Goal: Task Accomplishment & Management: Complete application form

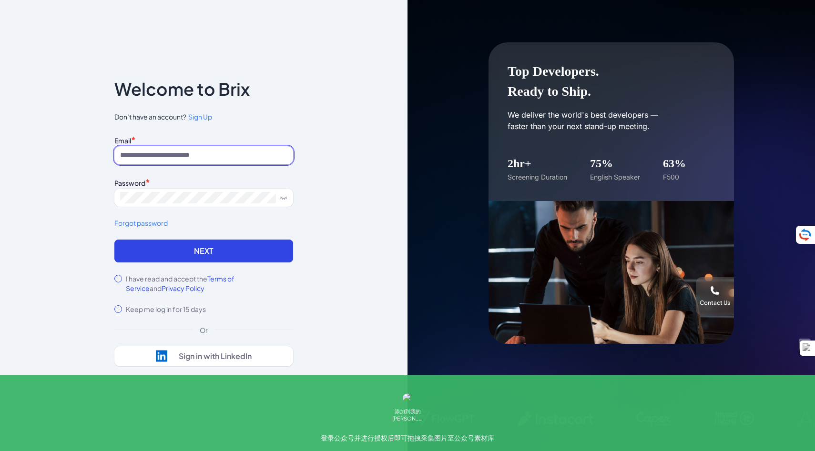
click at [214, 155] on input at bounding box center [203, 155] width 179 height 18
click at [223, 160] on input at bounding box center [203, 155] width 179 height 18
type input "**********"
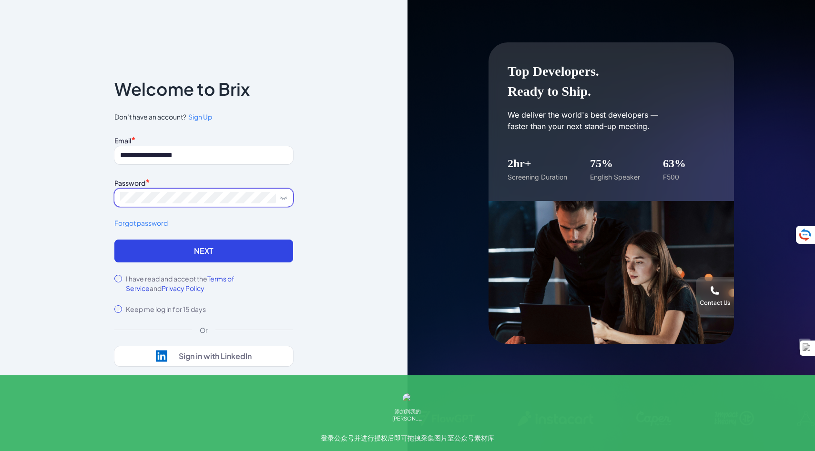
click at [114, 240] on button "Next" at bounding box center [203, 251] width 179 height 23
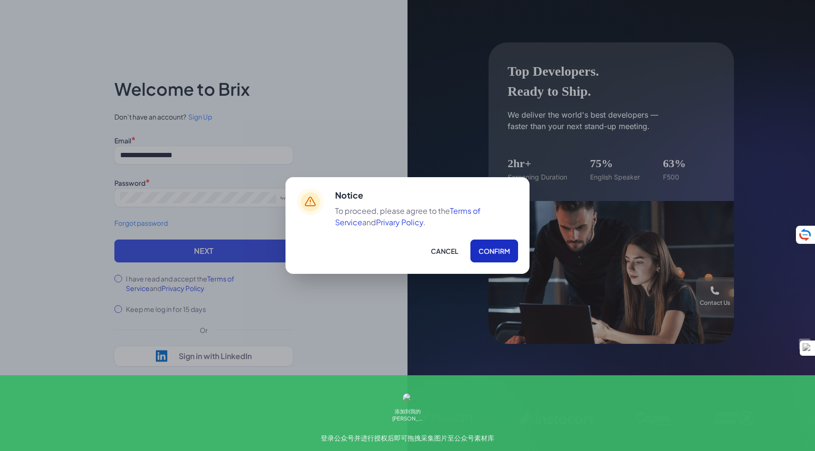
click at [491, 249] on button "Confirm" at bounding box center [494, 251] width 48 height 23
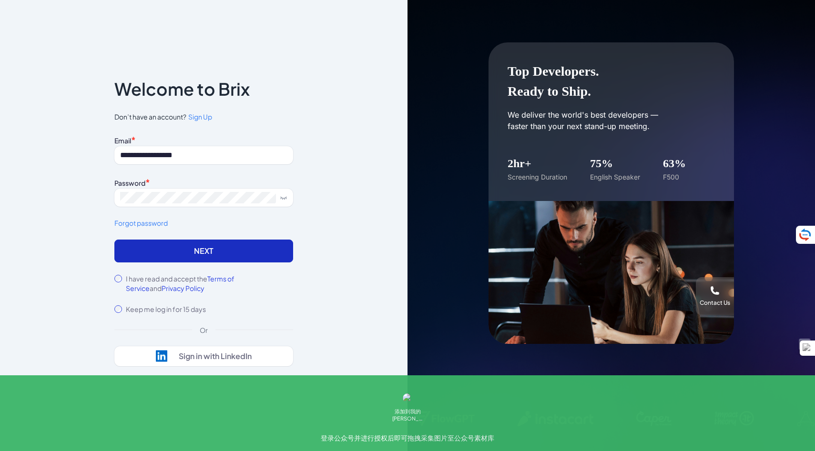
click at [176, 256] on button "Next" at bounding box center [203, 251] width 179 height 23
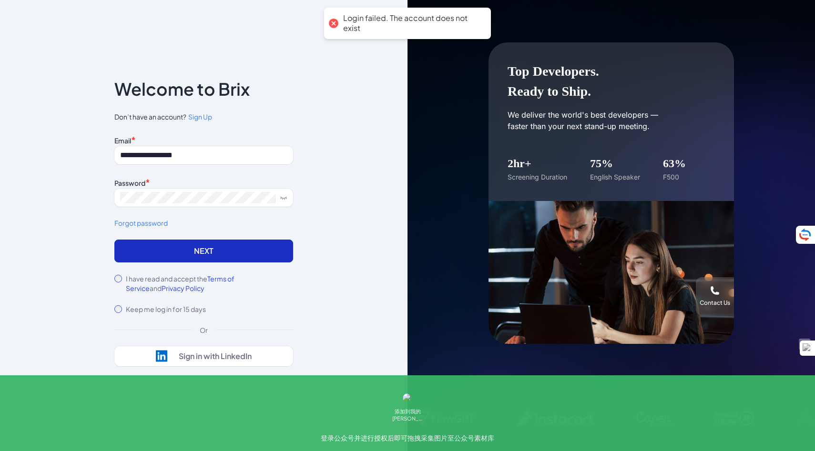
click at [199, 257] on button "Next" at bounding box center [203, 251] width 179 height 23
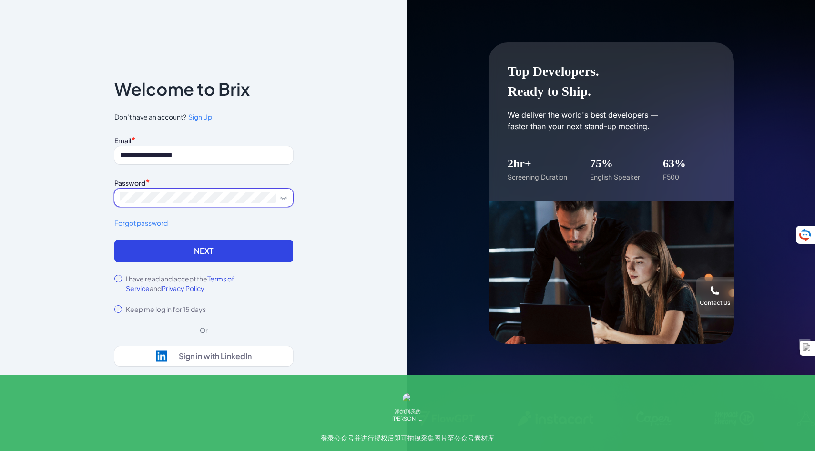
click at [114, 240] on button "Next" at bounding box center [203, 251] width 179 height 23
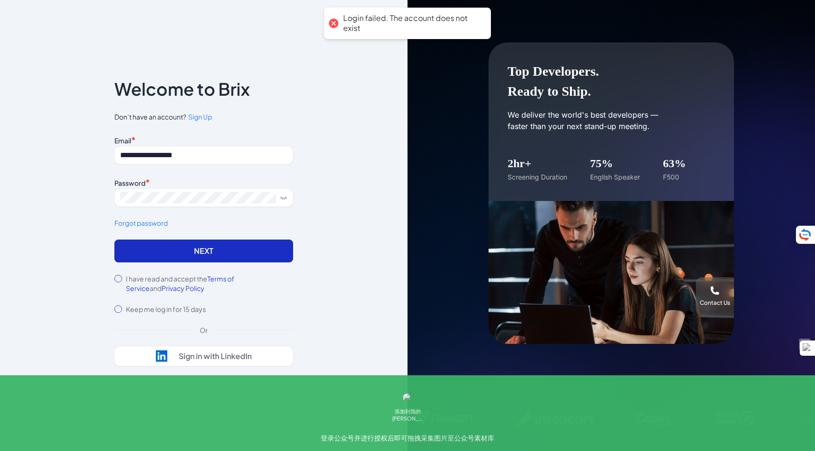
click at [209, 244] on button "Next" at bounding box center [203, 251] width 179 height 23
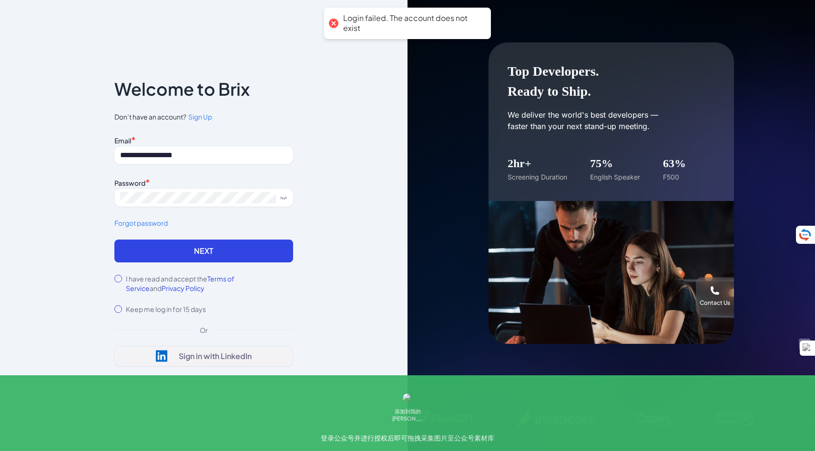
click at [221, 352] on div "Sign in with LinkedIn" at bounding box center [215, 357] width 73 height 10
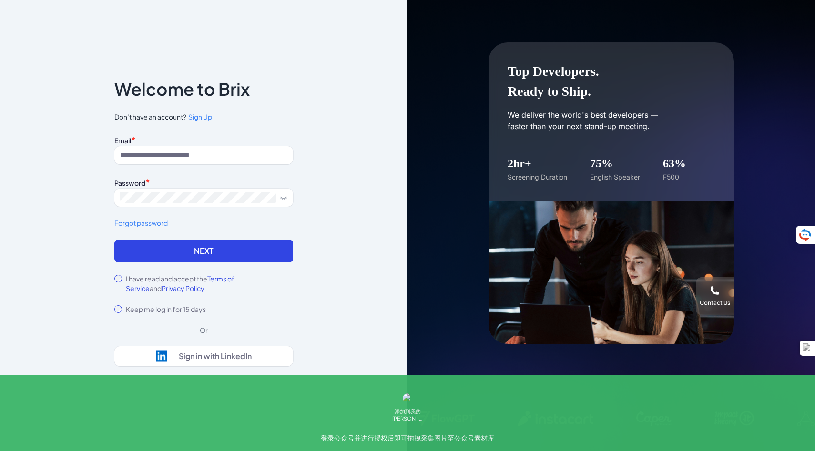
click at [225, 152] on input at bounding box center [203, 155] width 179 height 18
type input "**********"
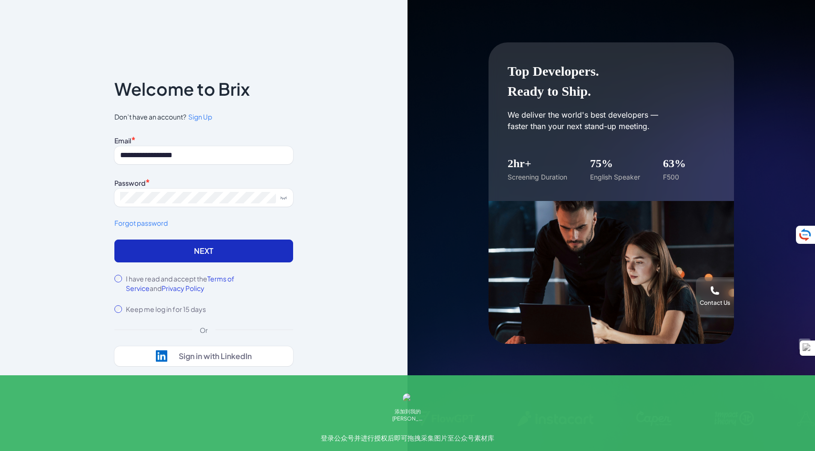
click at [220, 243] on button "Next" at bounding box center [203, 251] width 179 height 23
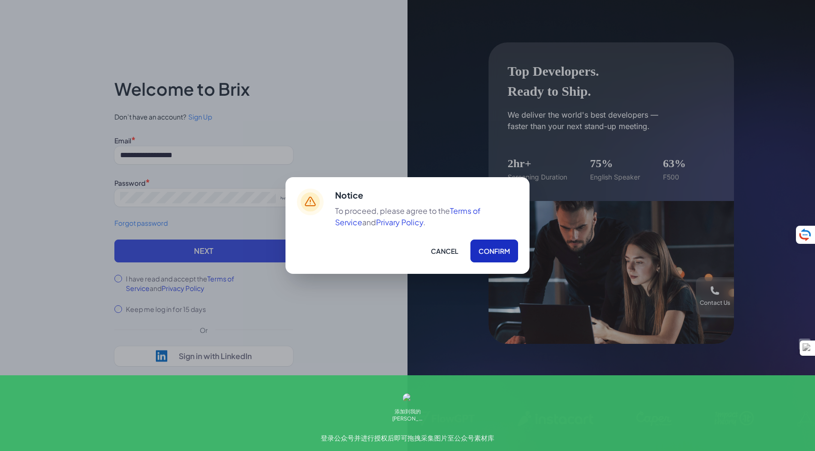
click at [495, 257] on button "Confirm" at bounding box center [494, 251] width 48 height 23
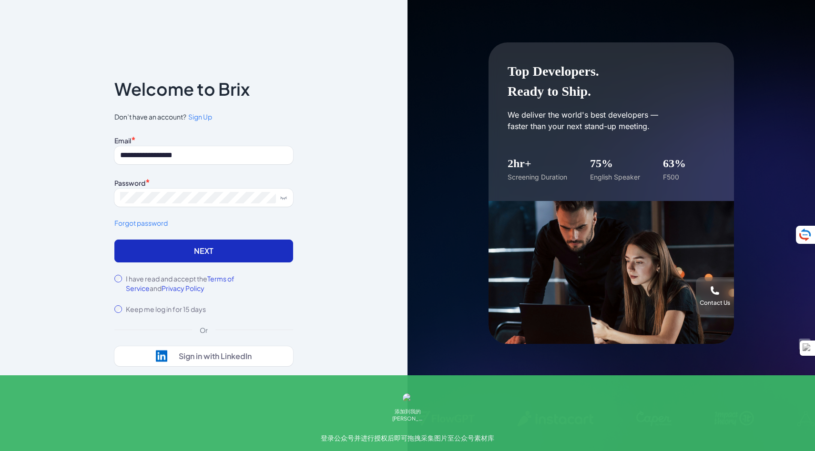
click at [219, 251] on button "Next" at bounding box center [203, 251] width 179 height 23
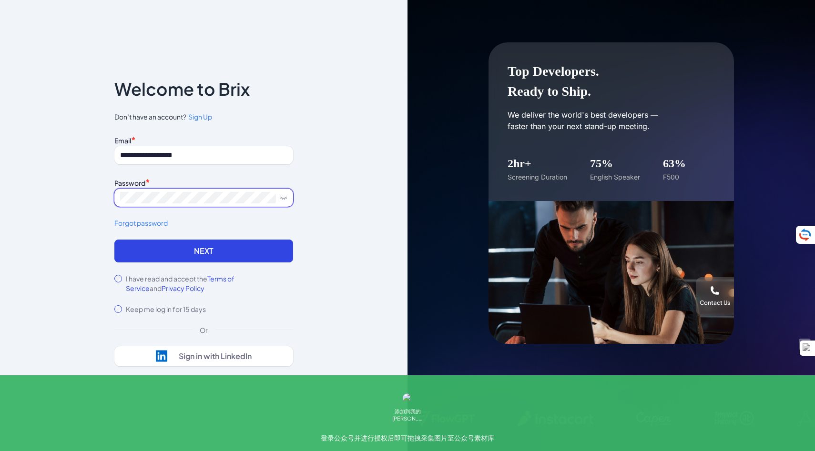
click at [114, 240] on button "Next" at bounding box center [203, 251] width 179 height 23
click at [127, 225] on link "Forgot password" at bounding box center [203, 223] width 179 height 10
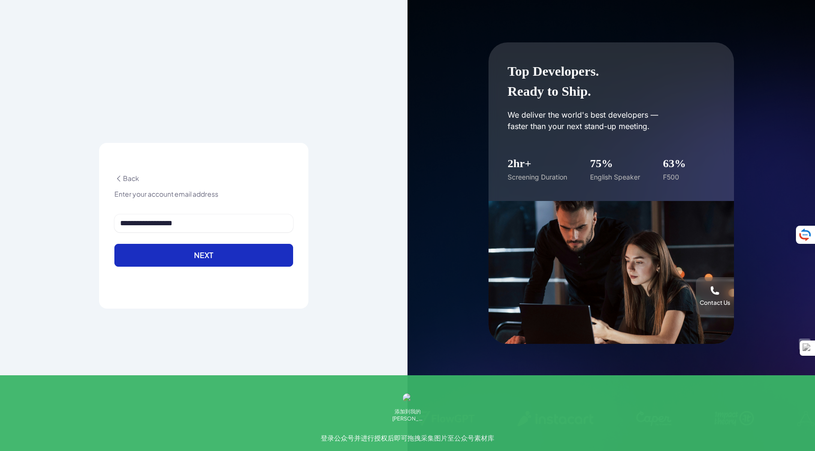
click at [206, 259] on button "Next" at bounding box center [203, 255] width 179 height 23
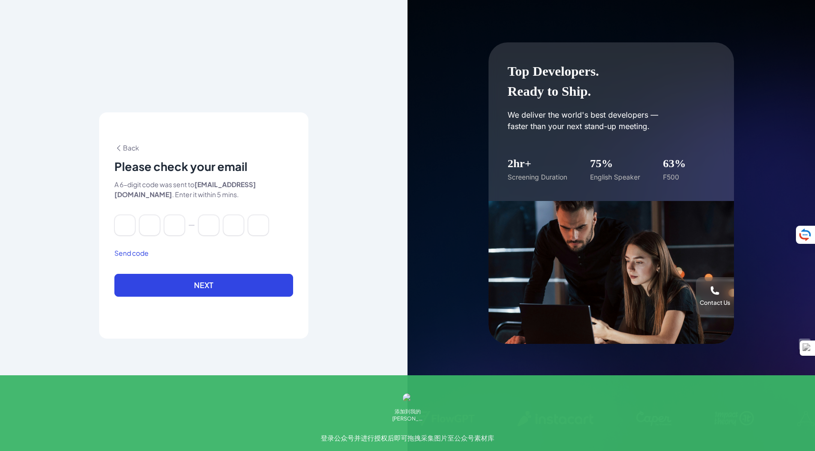
click at [264, 245] on div at bounding box center [203, 231] width 179 height 32
click at [125, 229] on input at bounding box center [124, 225] width 21 height 21
click at [139, 249] on button "Send code" at bounding box center [131, 253] width 34 height 10
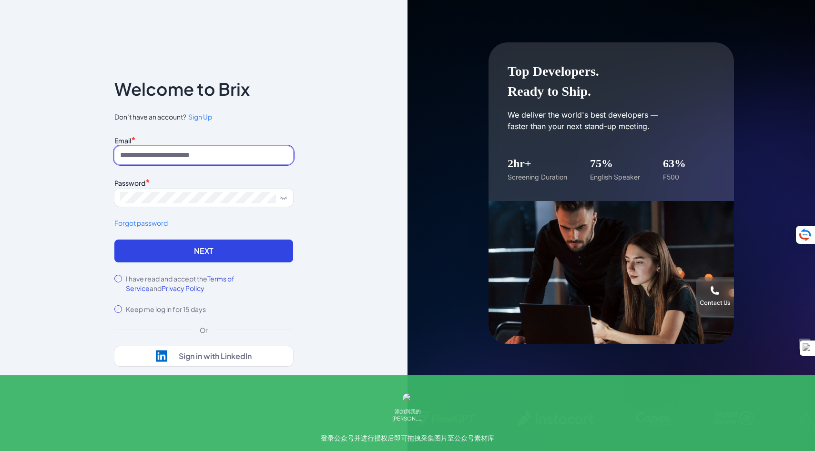
click at [175, 154] on input at bounding box center [203, 155] width 179 height 18
click at [206, 118] on span "Sign Up" at bounding box center [200, 116] width 24 height 9
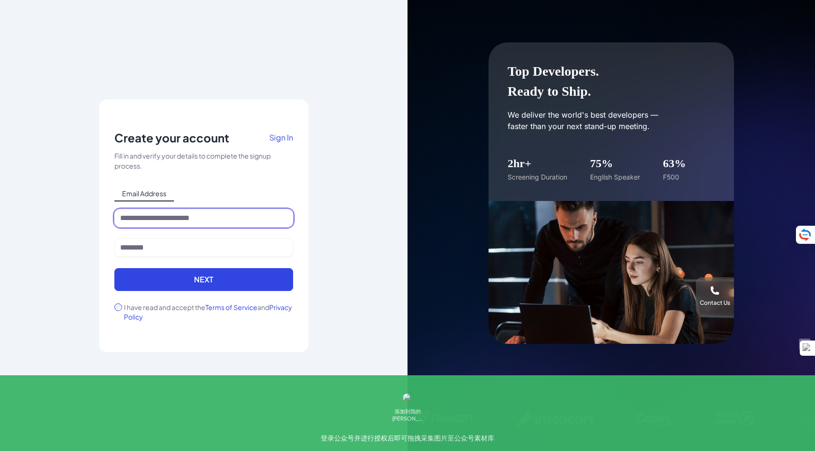
click at [224, 214] on input at bounding box center [203, 218] width 179 height 18
click at [242, 226] on input at bounding box center [203, 218] width 179 height 18
type input "**********"
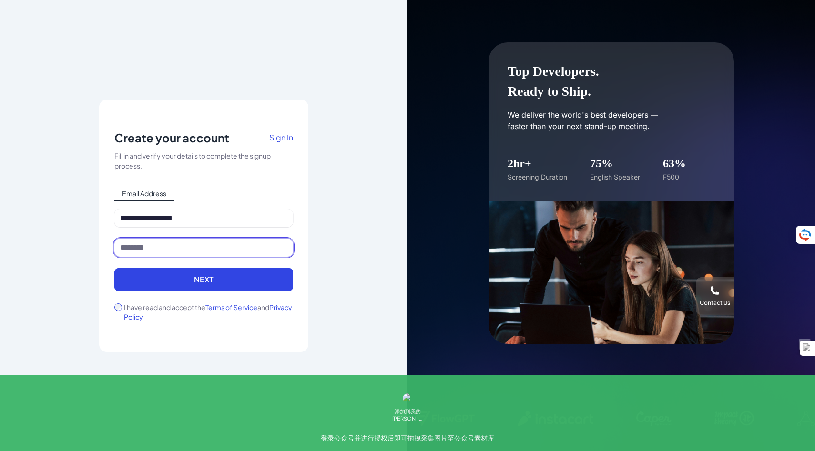
click at [210, 254] on input at bounding box center [203, 248] width 179 height 18
type input "**********"
click at [114, 268] on button "Next" at bounding box center [203, 279] width 179 height 23
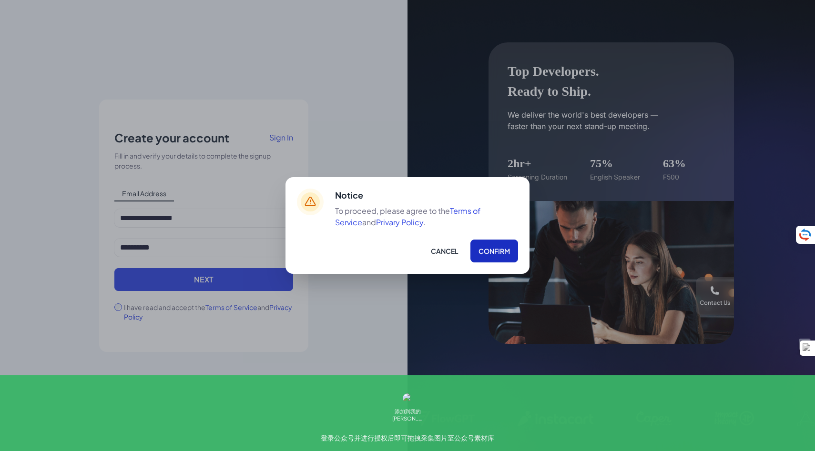
click at [498, 245] on button "Confirm" at bounding box center [494, 251] width 48 height 23
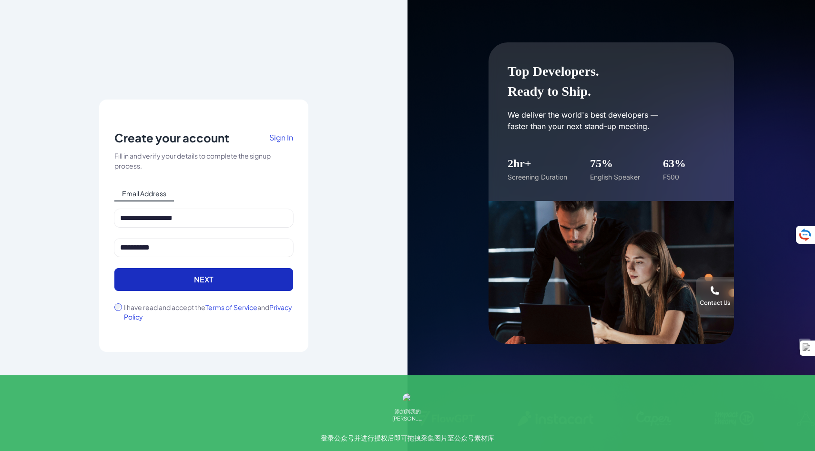
click at [216, 288] on button "Next" at bounding box center [203, 279] width 179 height 23
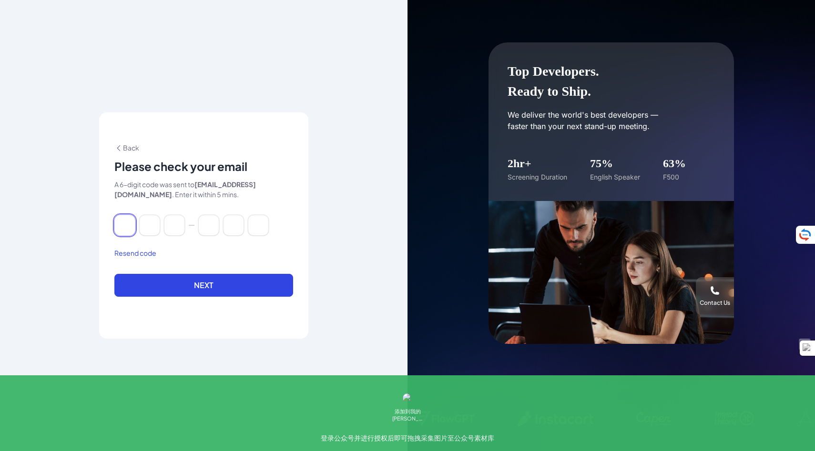
click at [126, 231] on input at bounding box center [124, 225] width 21 height 21
type input "*"
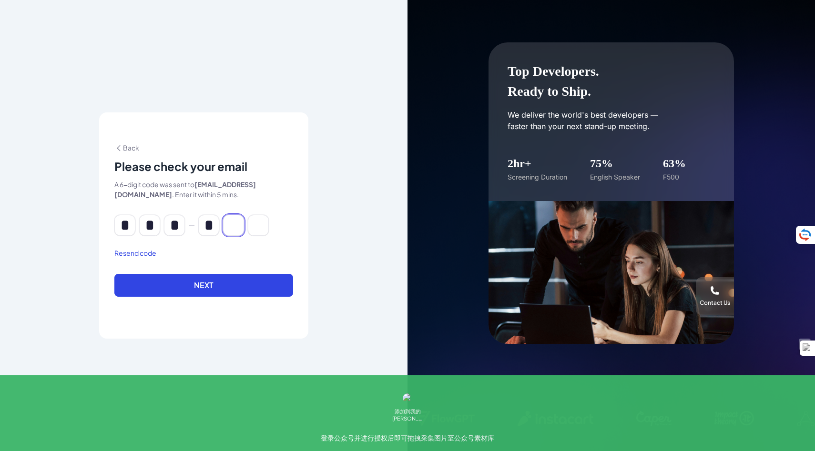
type input "*"
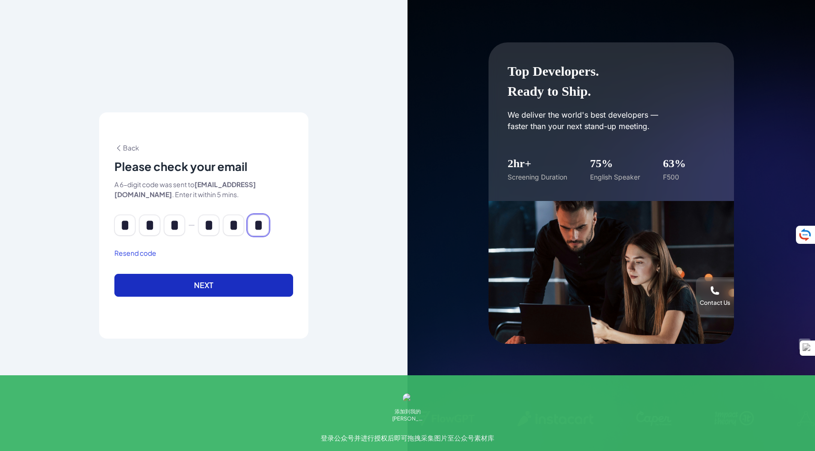
type input "*"
click at [158, 293] on button "Next" at bounding box center [203, 285] width 179 height 23
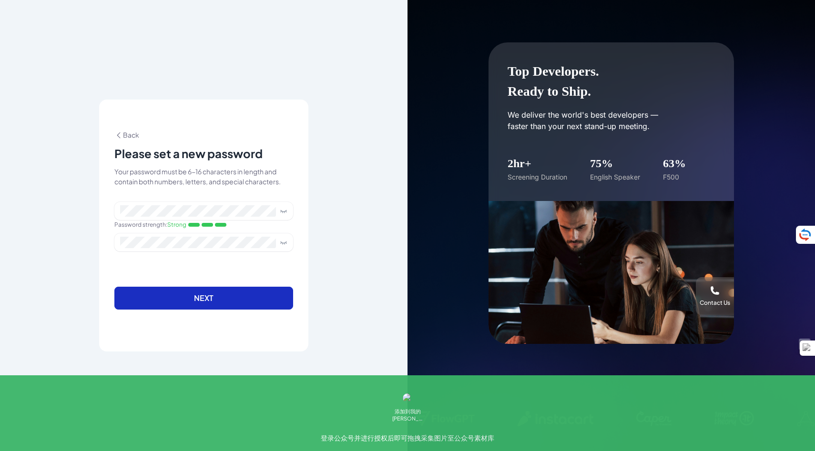
click at [152, 304] on button "Next" at bounding box center [203, 298] width 179 height 23
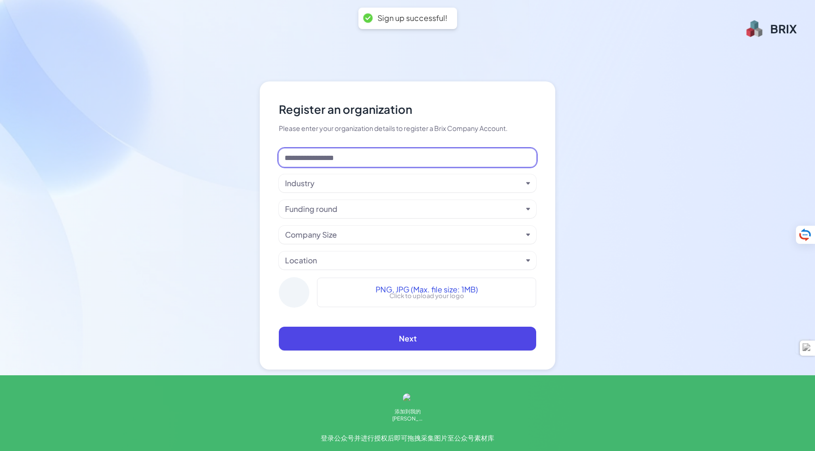
click at [370, 157] on input at bounding box center [407, 158] width 257 height 18
type input "*"
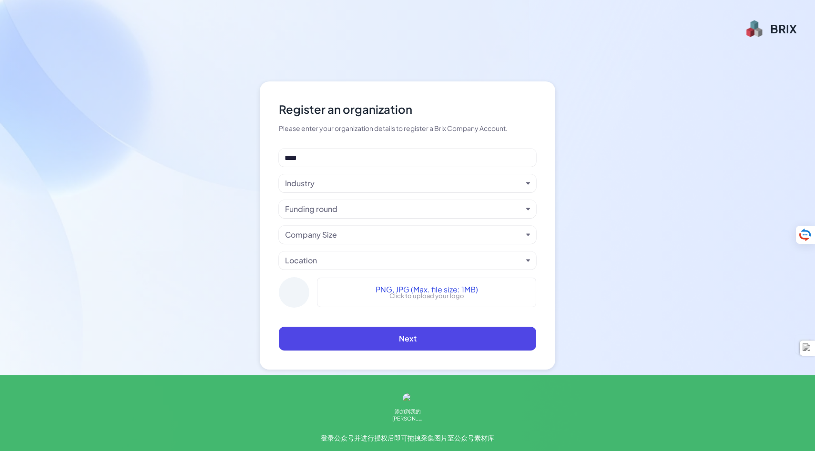
click at [357, 191] on div "Industry" at bounding box center [407, 183] width 257 height 18
click at [357, 184] on div "Industry" at bounding box center [403, 183] width 237 height 11
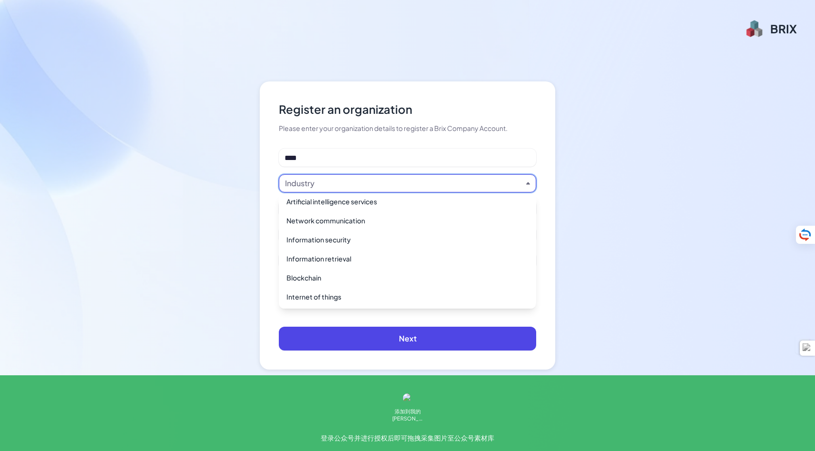
scroll to position [246, 0]
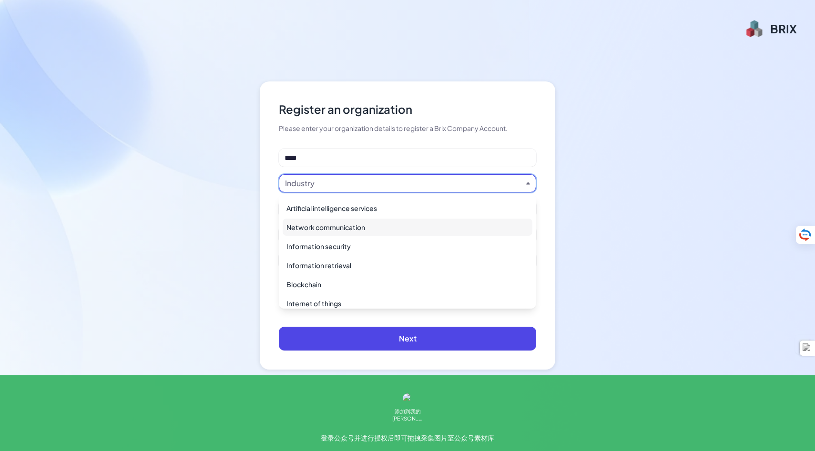
click at [377, 233] on div "Network communication" at bounding box center [408, 227] width 250 height 17
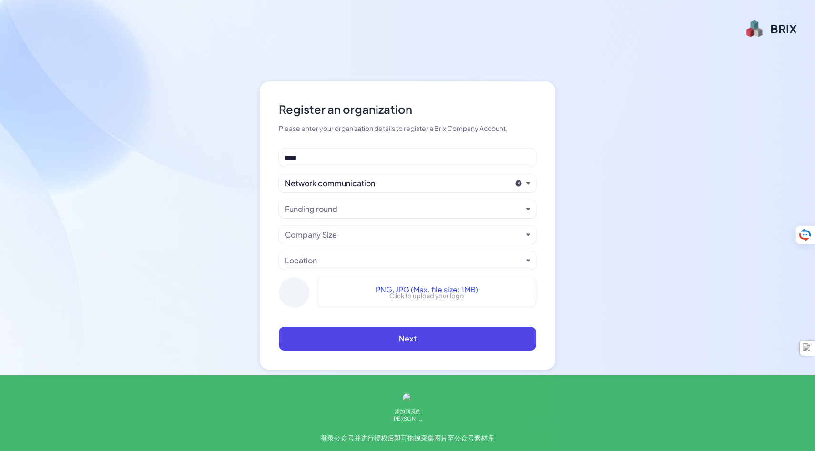
click at [381, 210] on div "Funding round" at bounding box center [403, 208] width 237 height 11
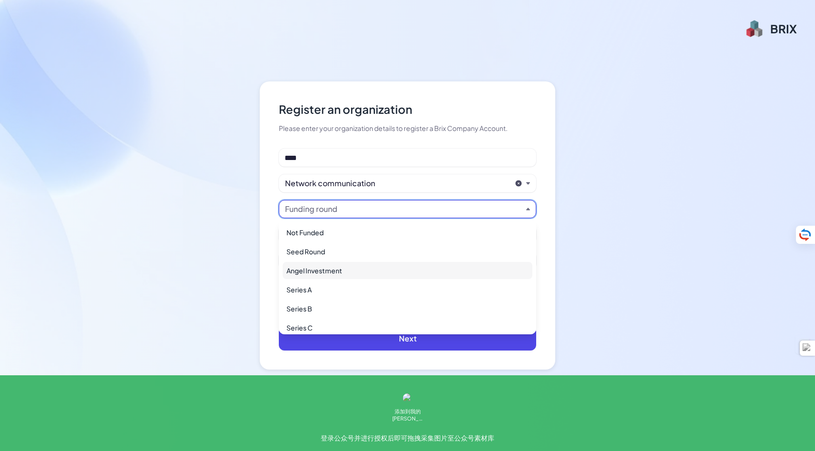
click at [365, 269] on div "Angel Investment" at bounding box center [408, 270] width 250 height 17
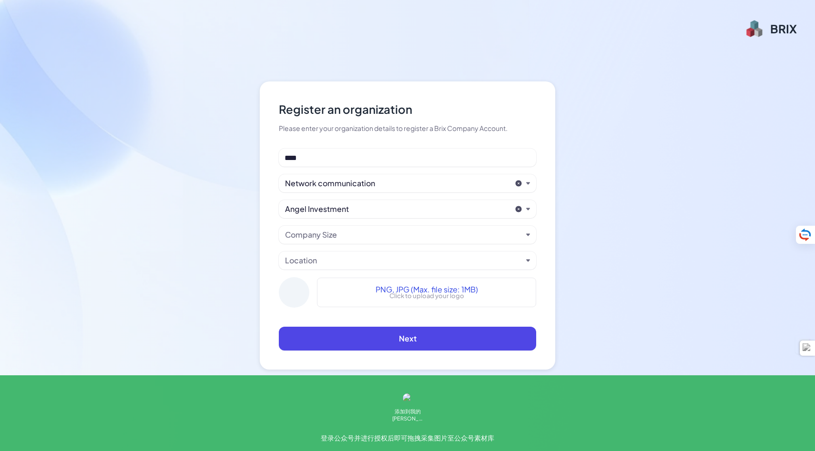
click at [373, 211] on div "Angel Investment" at bounding box center [398, 208] width 226 height 11
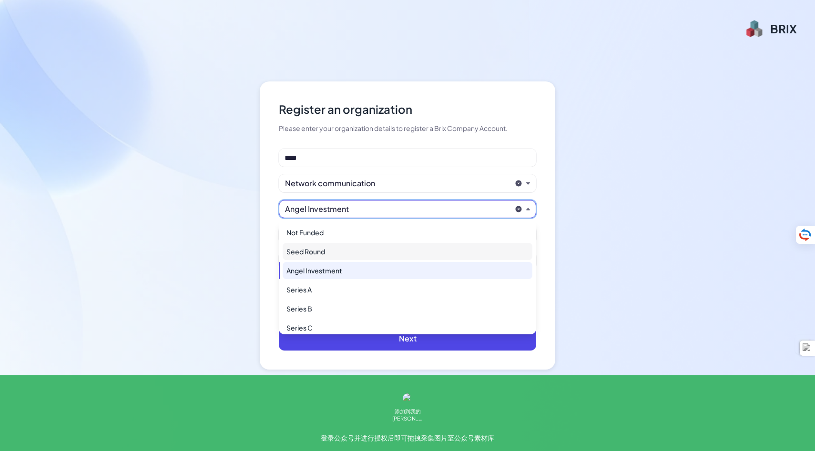
click at [361, 248] on div "Seed Round" at bounding box center [408, 251] width 250 height 17
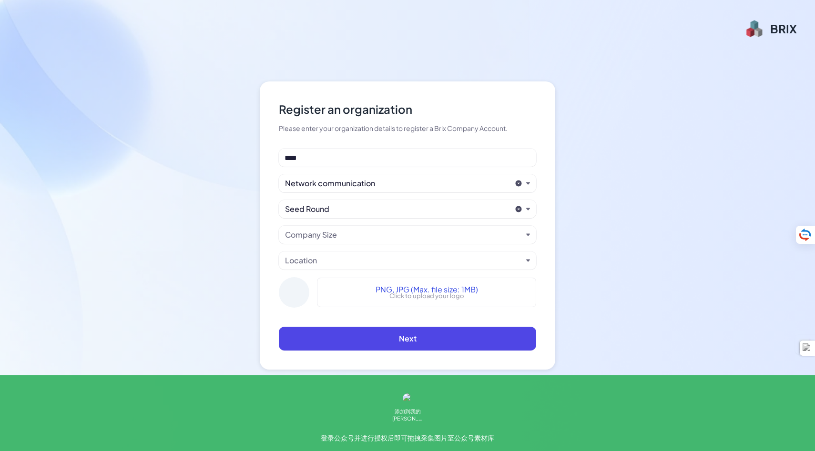
click at [364, 242] on div "Company Size" at bounding box center [407, 235] width 257 height 18
click at [365, 237] on div "Company Size" at bounding box center [403, 234] width 237 height 11
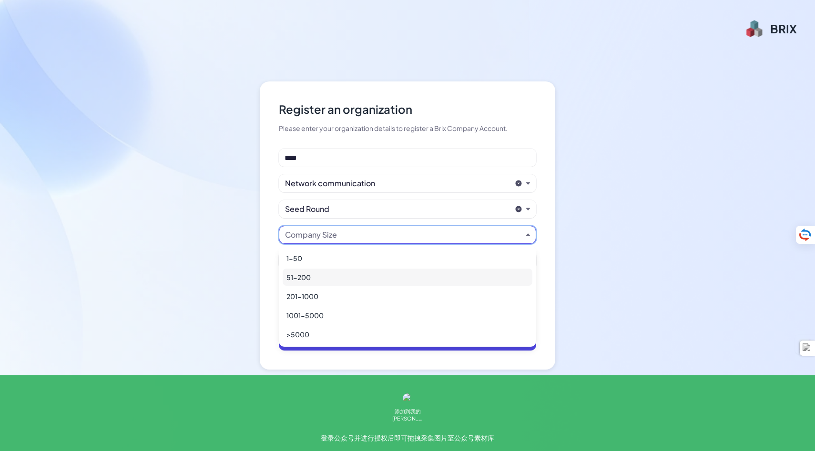
click at [362, 281] on div "51-200" at bounding box center [408, 277] width 250 height 17
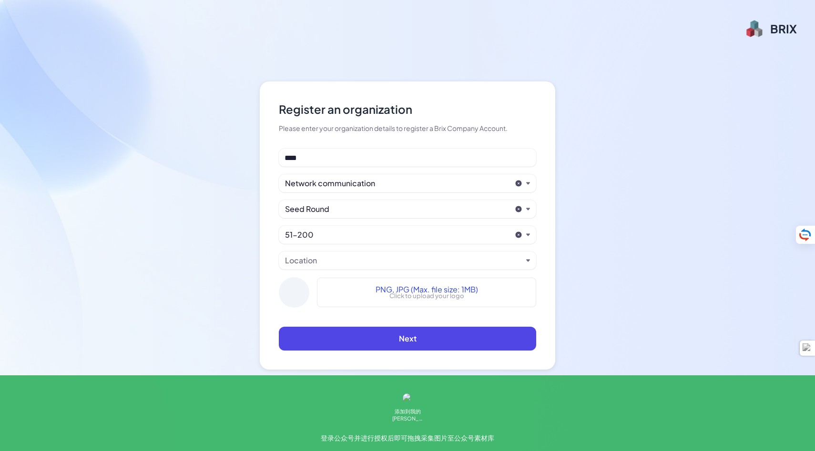
click at [367, 263] on div "Location" at bounding box center [403, 260] width 237 height 11
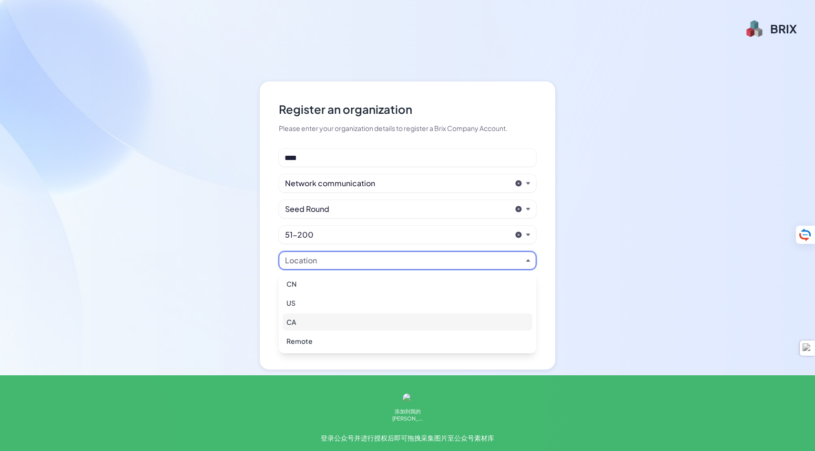
click at [354, 317] on div "CA" at bounding box center [408, 322] width 250 height 17
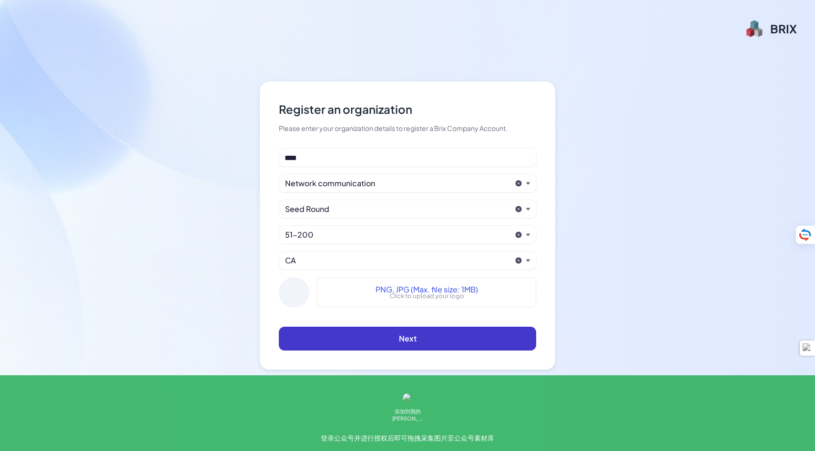
click at [375, 336] on button "Next" at bounding box center [407, 339] width 257 height 24
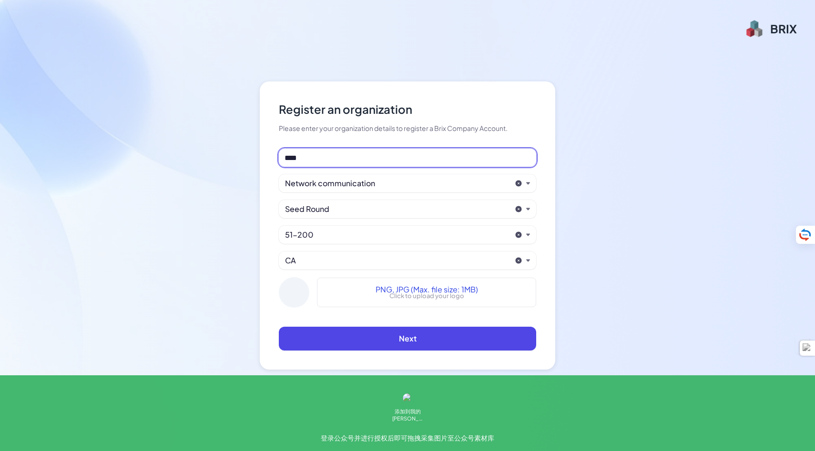
click at [363, 157] on input "****" at bounding box center [407, 158] width 257 height 18
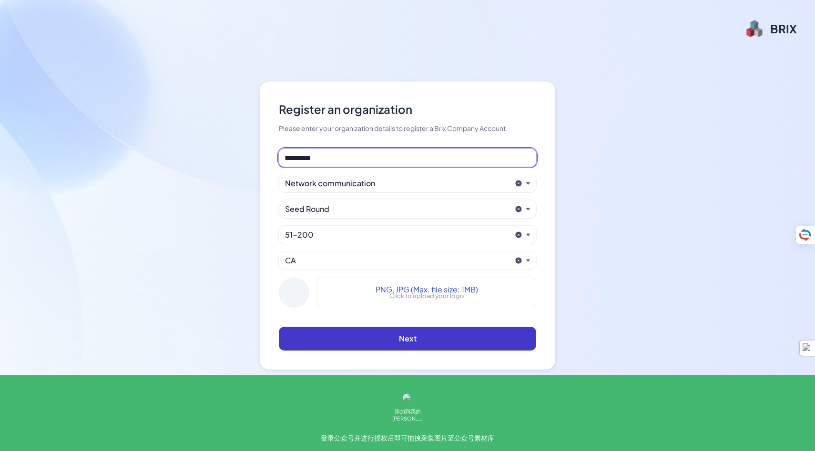
type input "*********"
click at [417, 335] on button "Next" at bounding box center [407, 339] width 257 height 24
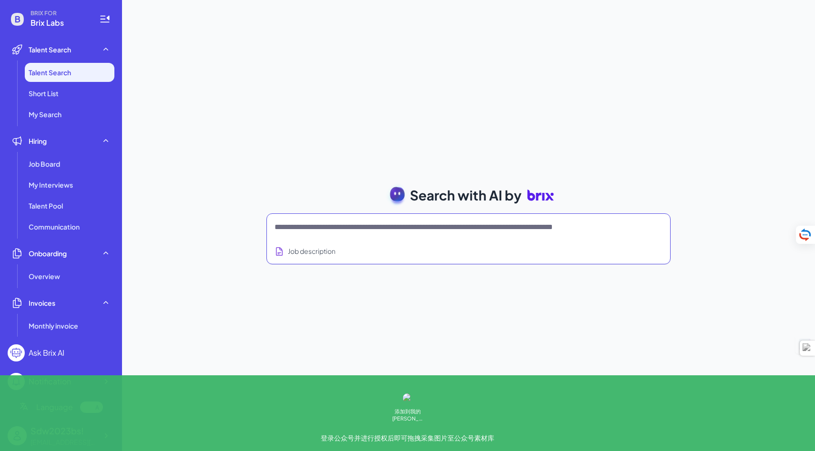
click at [373, 230] on textarea at bounding box center [456, 227] width 365 height 11
type textarea "*"
type textarea "**********"
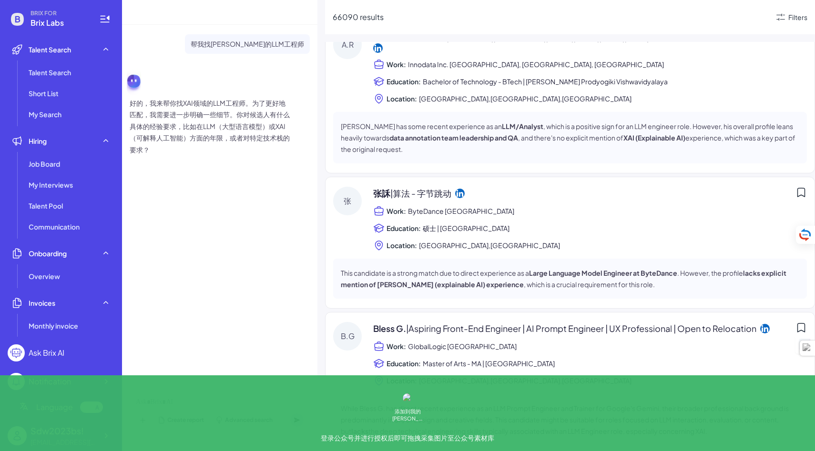
scroll to position [169, 0]
click at [191, 406] on div at bounding box center [220, 402] width 168 height 10
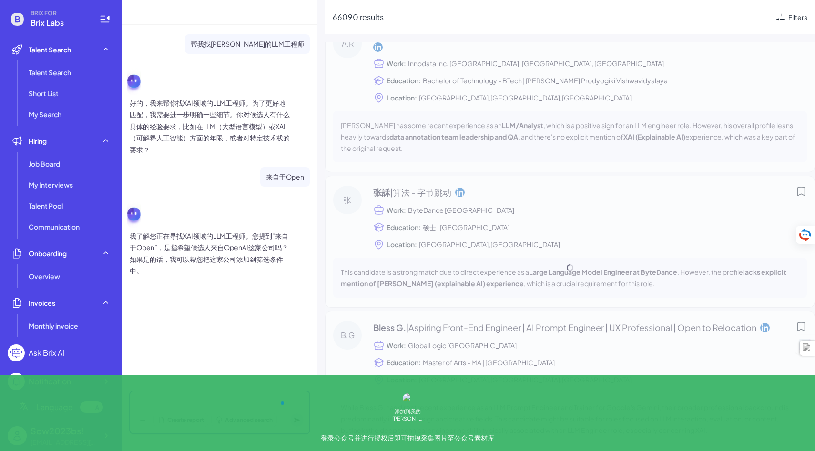
click at [248, 405] on div at bounding box center [220, 402] width 168 height 10
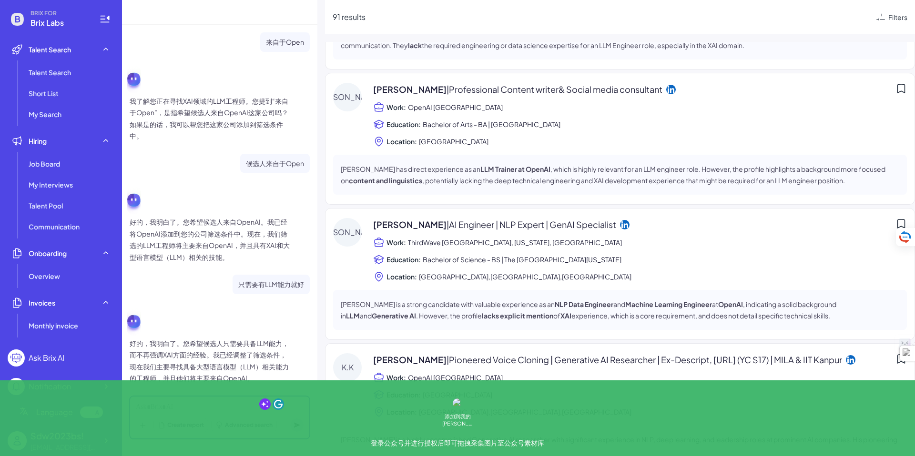
scroll to position [242, 0]
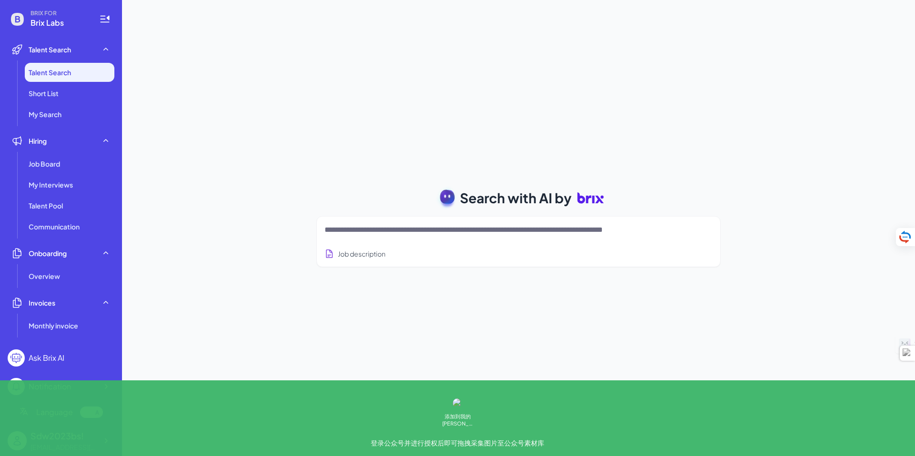
click at [608, 221] on div at bounding box center [518, 230] width 388 height 19
click at [598, 231] on textarea at bounding box center [506, 229] width 365 height 11
type textarea "*********"
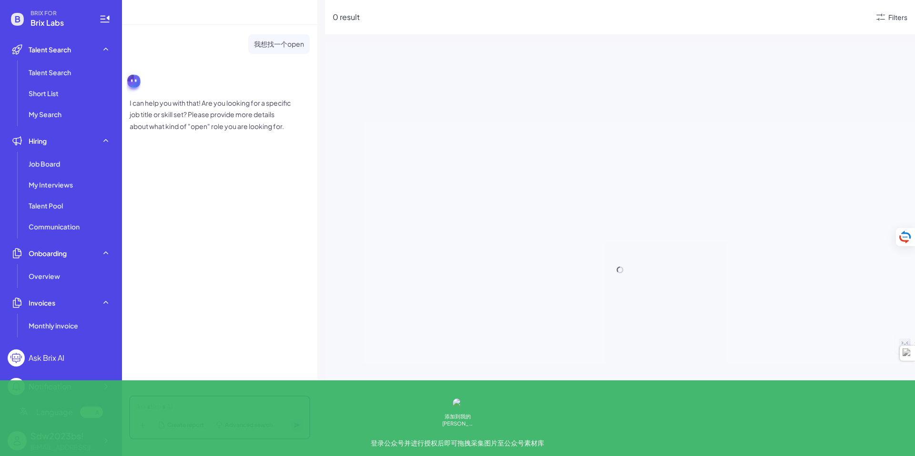
click at [168, 411] on div at bounding box center [220, 408] width 168 height 10
click at [265, 160] on p "我想找一个open" at bounding box center [279, 154] width 50 height 12
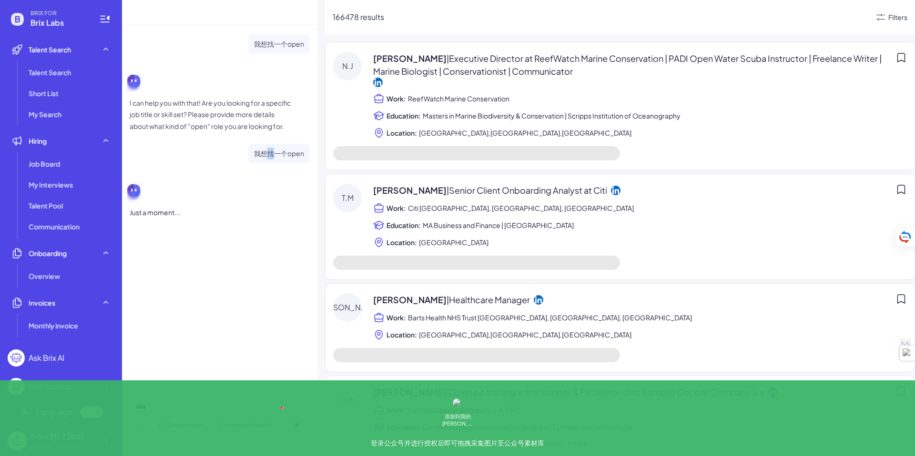
click at [265, 160] on p "我想找一个open" at bounding box center [279, 154] width 50 height 12
copy div "我想找一个open"
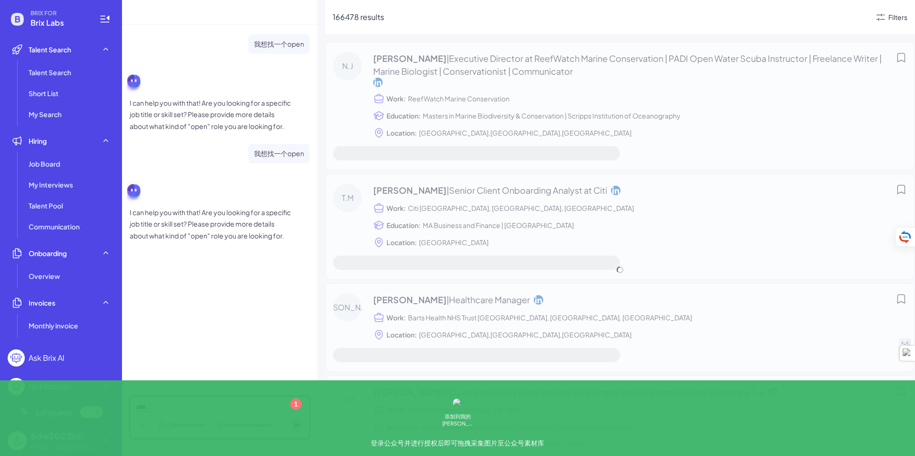
click at [183, 405] on div "****" at bounding box center [220, 408] width 168 height 10
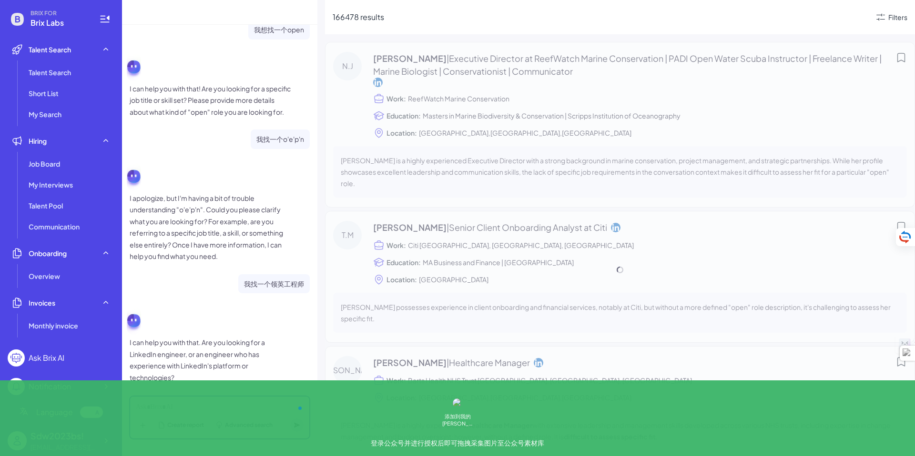
scroll to position [159, 0]
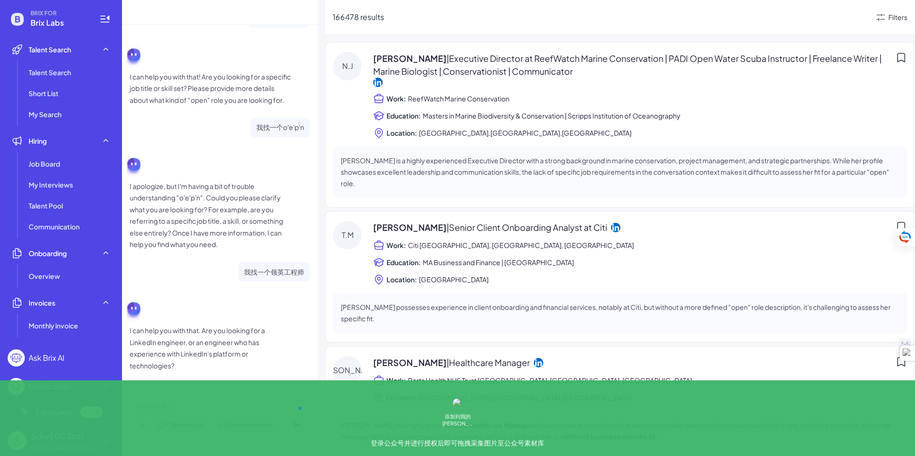
click at [405, 64] on span "[PERSON_NAME] | Executive Director at ReefWatch Marine Conservation | PADI Open…" at bounding box center [632, 65] width 518 height 26
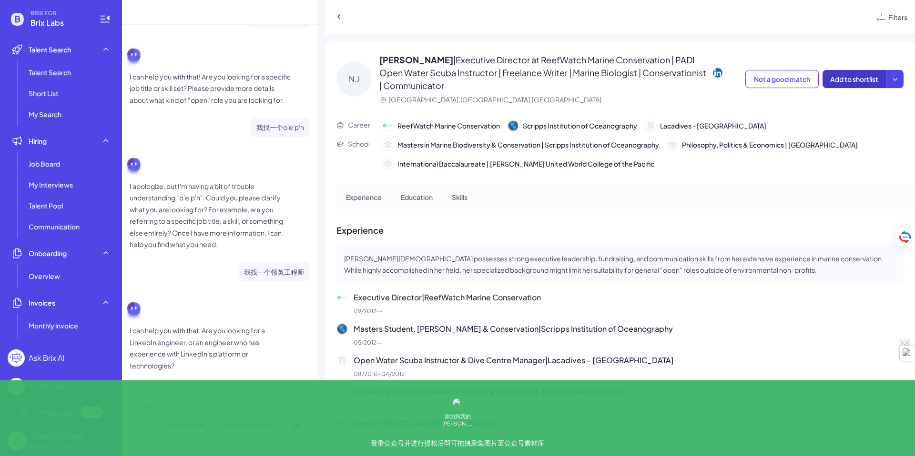
click at [814, 83] on button "Add to shortlist" at bounding box center [853, 79] width 63 height 18
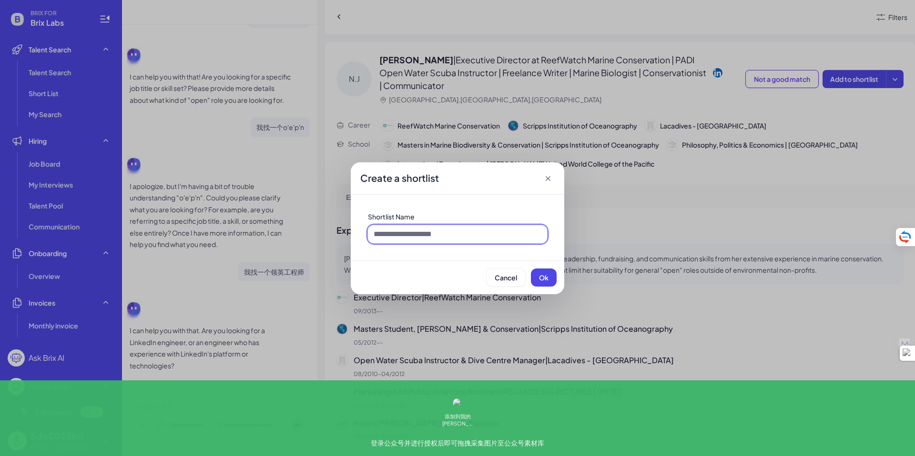
click at [470, 238] on input at bounding box center [457, 234] width 179 height 18
click at [545, 277] on span "Ok" at bounding box center [544, 278] width 10 height 9
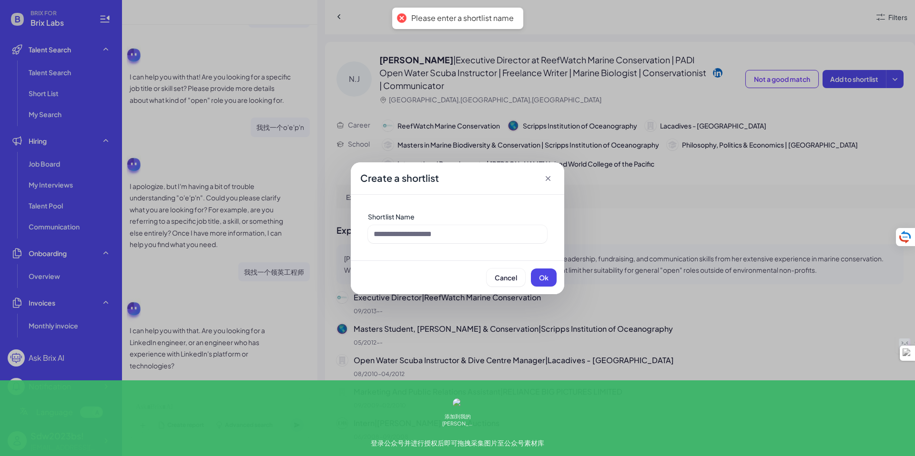
click at [550, 174] on icon at bounding box center [548, 179] width 10 height 10
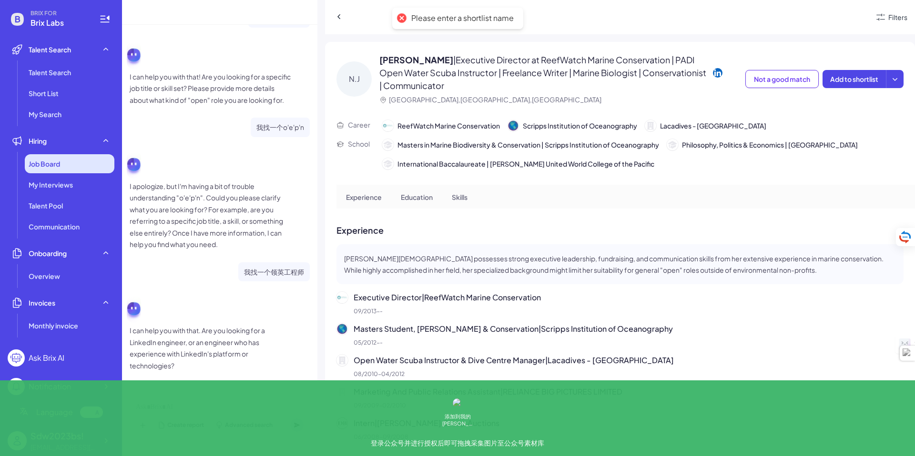
click at [56, 159] on span "Job Board" at bounding box center [44, 164] width 31 height 10
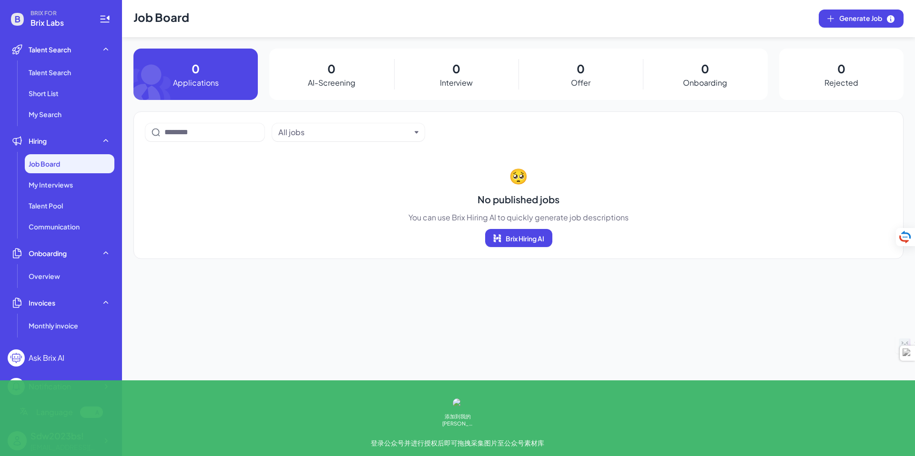
click at [200, 89] on div "0 Applications" at bounding box center [195, 74] width 124 height 51
click at [320, 68] on div "0 AI-Screening" at bounding box center [331, 74] width 124 height 51
click at [342, 74] on div "0 AI-Screening" at bounding box center [331, 74] width 124 height 51
click at [441, 67] on div "0 Interview" at bounding box center [456, 74] width 124 height 51
click at [592, 85] on div "0 Offer" at bounding box center [580, 74] width 124 height 51
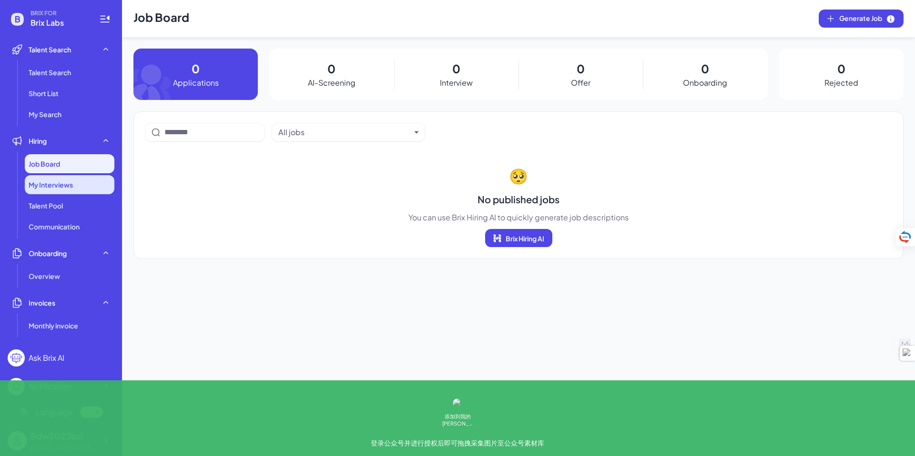
click at [65, 178] on div "My Interviews" at bounding box center [70, 184] width 90 height 19
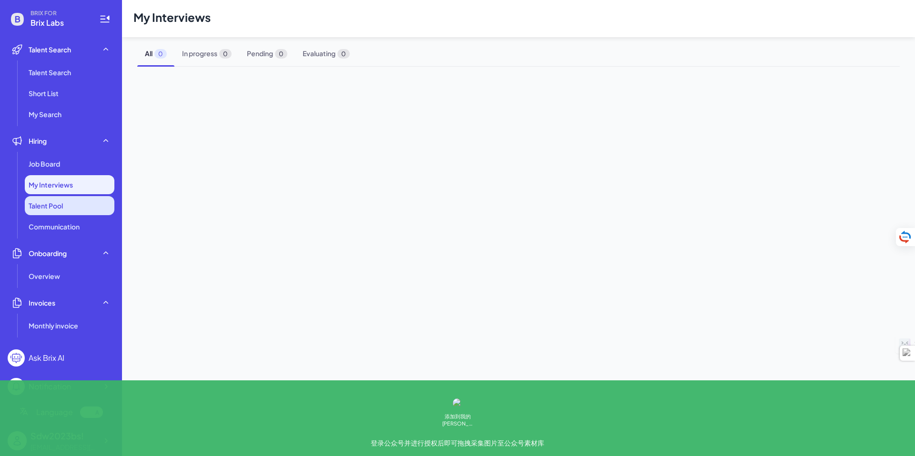
click at [61, 213] on li "Talent Pool" at bounding box center [70, 205] width 90 height 19
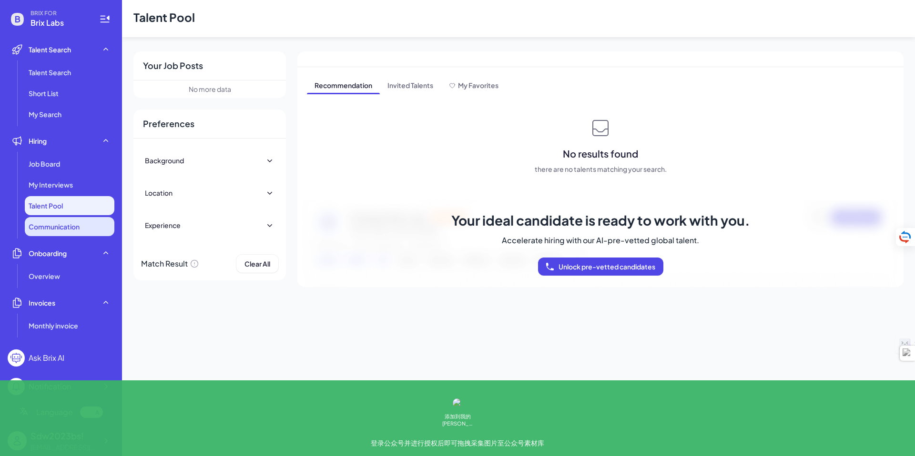
click at [62, 228] on span "Communication" at bounding box center [54, 227] width 51 height 10
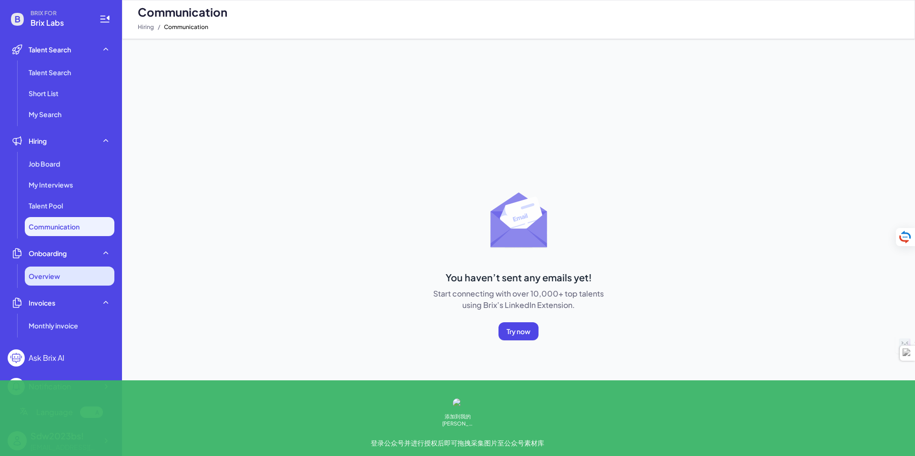
click at [63, 273] on div "Overview" at bounding box center [70, 276] width 90 height 19
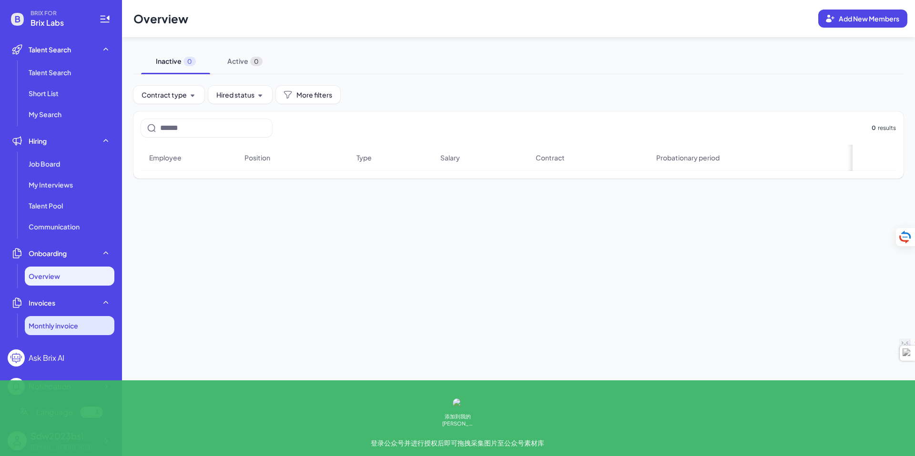
click at [70, 319] on li "Monthly invoice" at bounding box center [70, 325] width 90 height 19
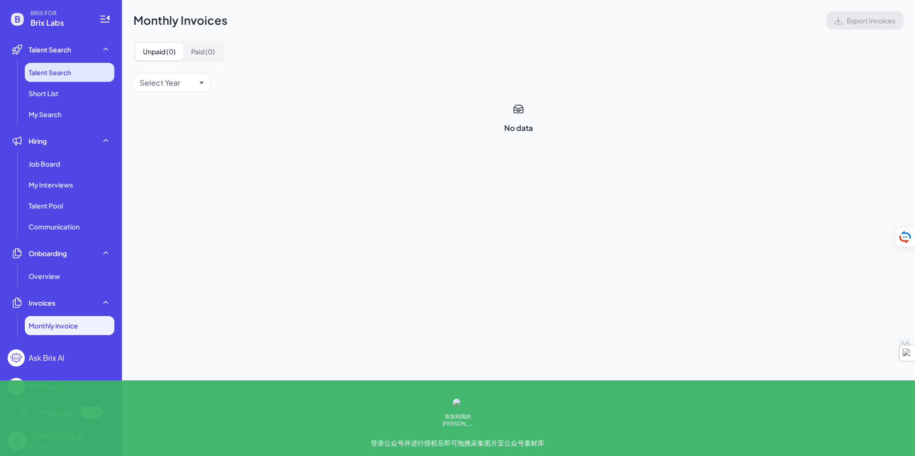
click at [81, 63] on li "Talent Search" at bounding box center [70, 72] width 90 height 19
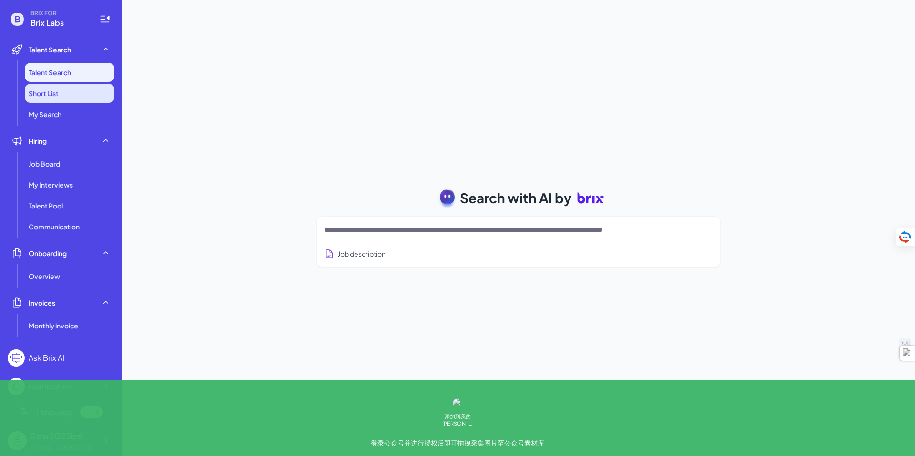
click at [70, 96] on li "Short List" at bounding box center [70, 93] width 90 height 19
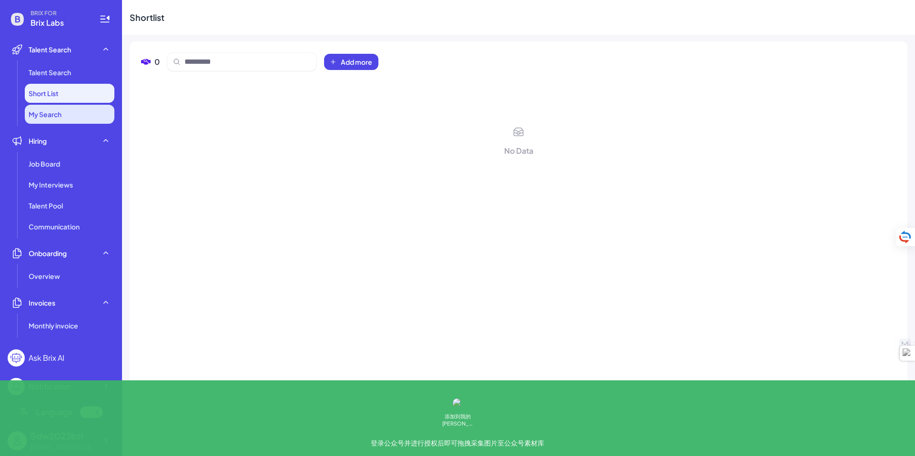
click at [72, 114] on li "My Search" at bounding box center [70, 114] width 90 height 19
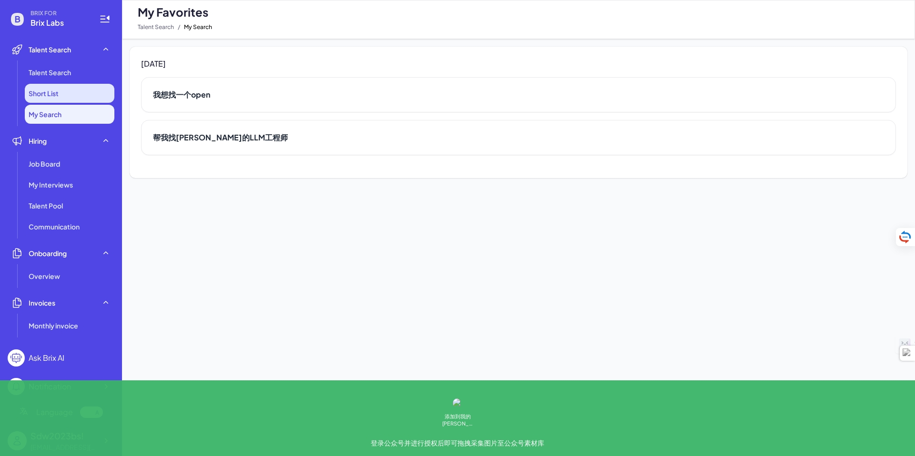
click at [80, 84] on li "Short List" at bounding box center [70, 93] width 90 height 19
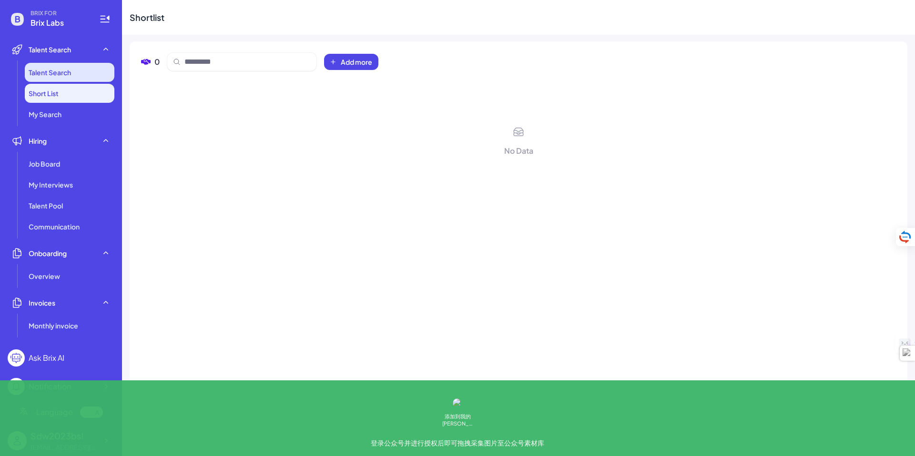
click at [74, 70] on li "Talent Search" at bounding box center [70, 72] width 90 height 19
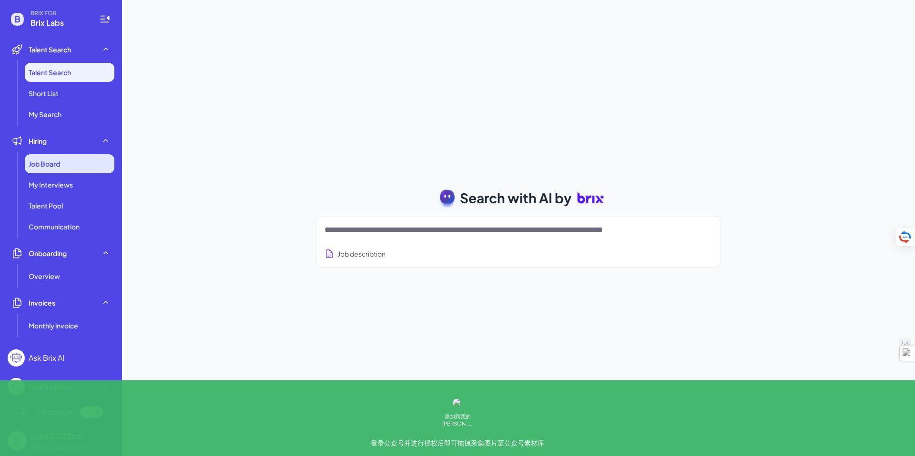
click at [93, 166] on div "Job Board" at bounding box center [70, 163] width 90 height 19
